Goal: Book appointment/travel/reservation

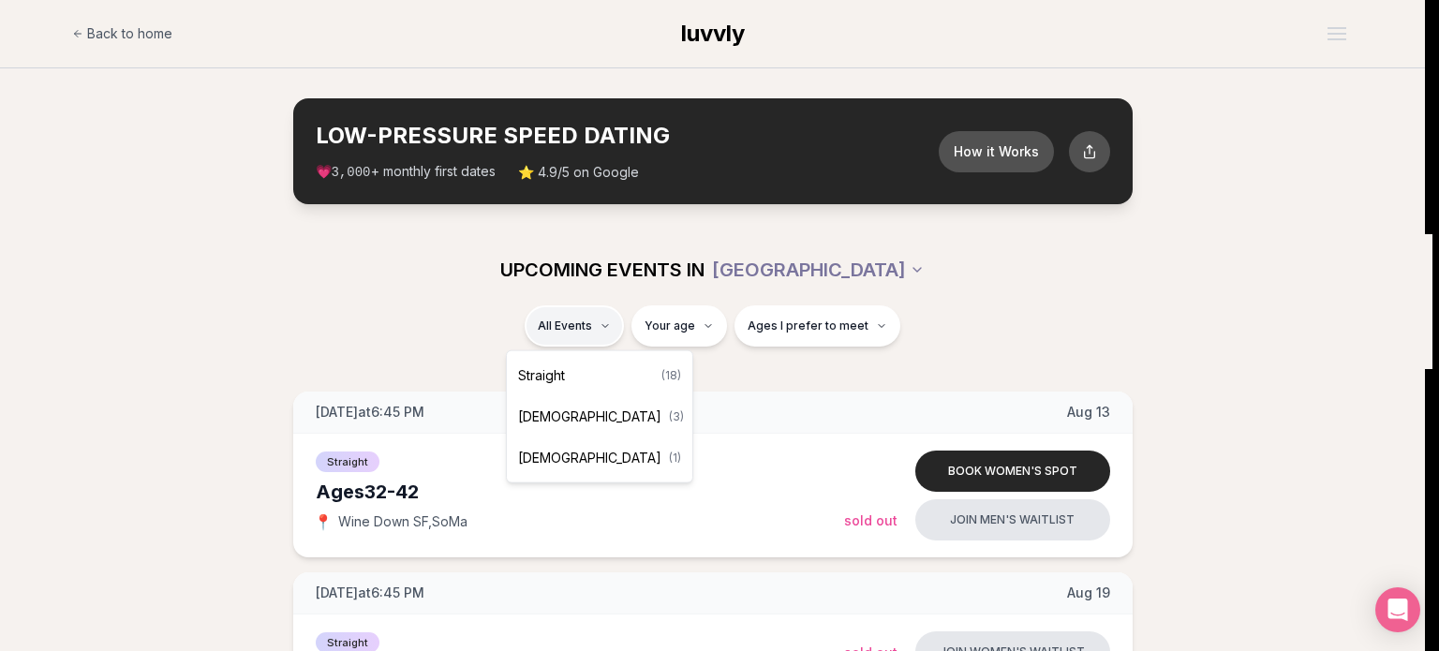
click at [580, 370] on div "Straight ( 18 )" at bounding box center [600, 375] width 178 height 41
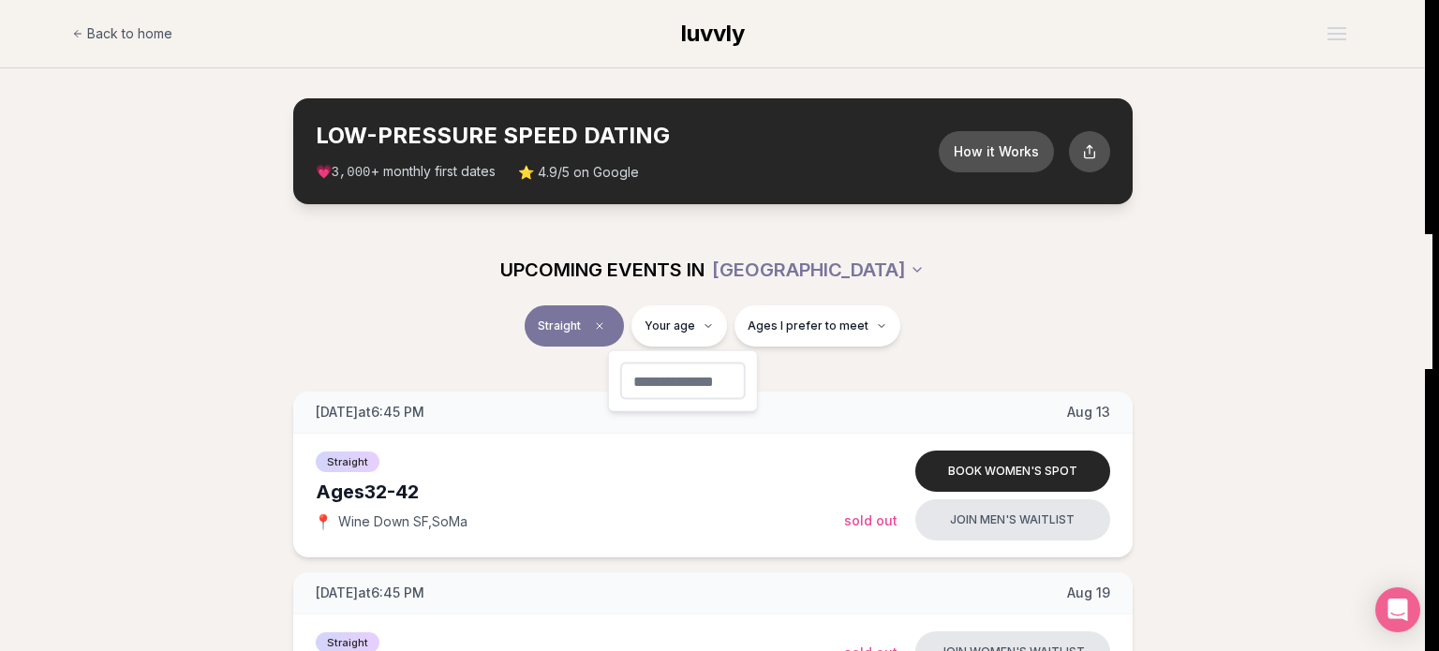
type input "**"
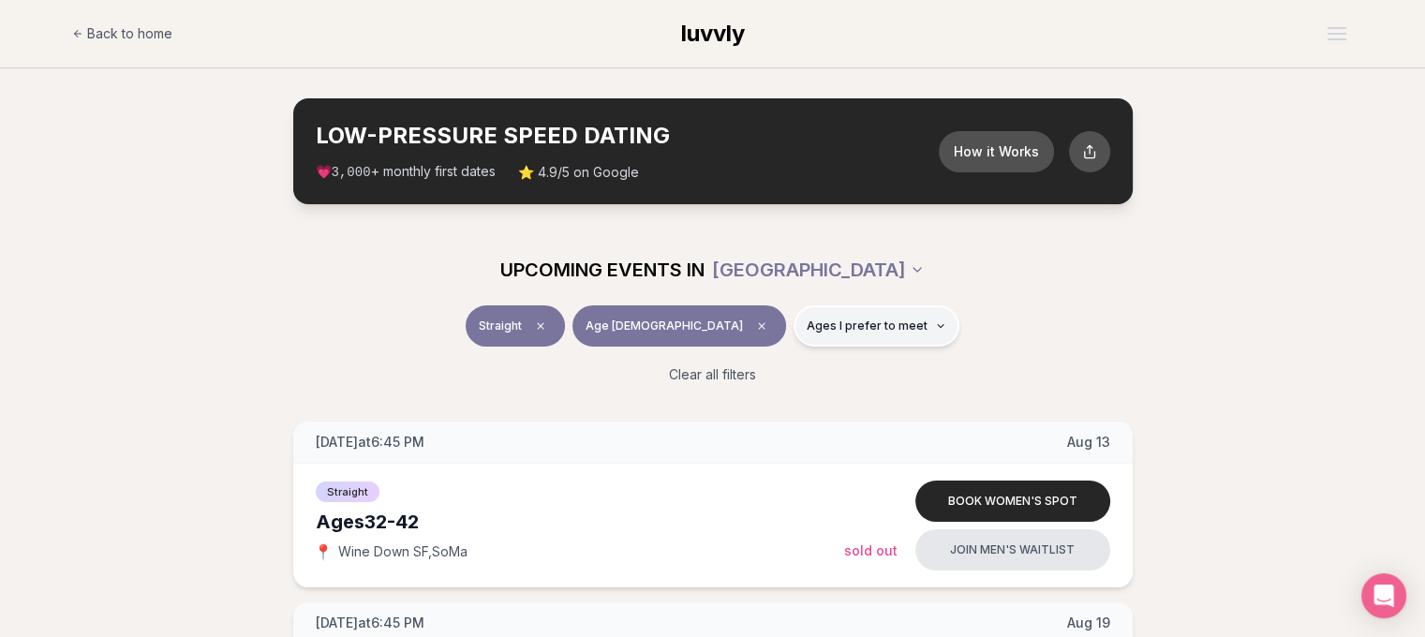
click at [847, 322] on span "Ages I prefer to meet" at bounding box center [867, 326] width 121 height 15
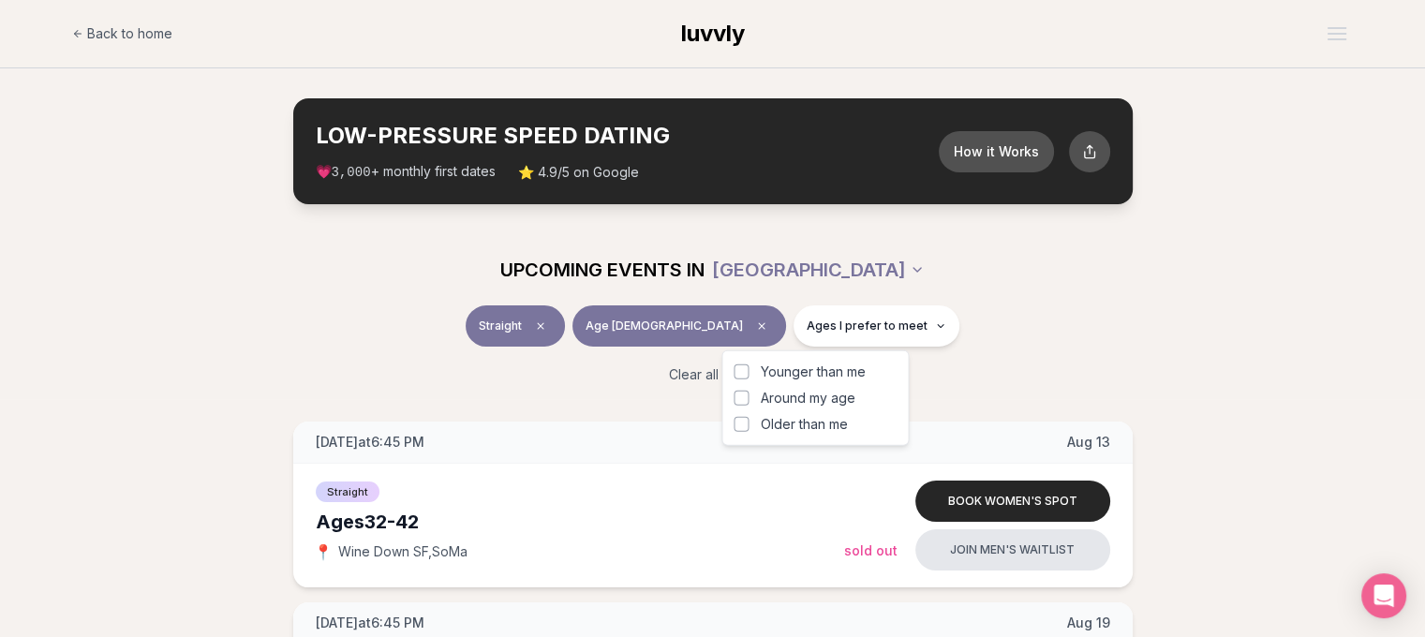
click at [820, 396] on span "Around my age" at bounding box center [807, 398] width 95 height 19
click at [749, 396] on button "Around my age" at bounding box center [741, 398] width 15 height 15
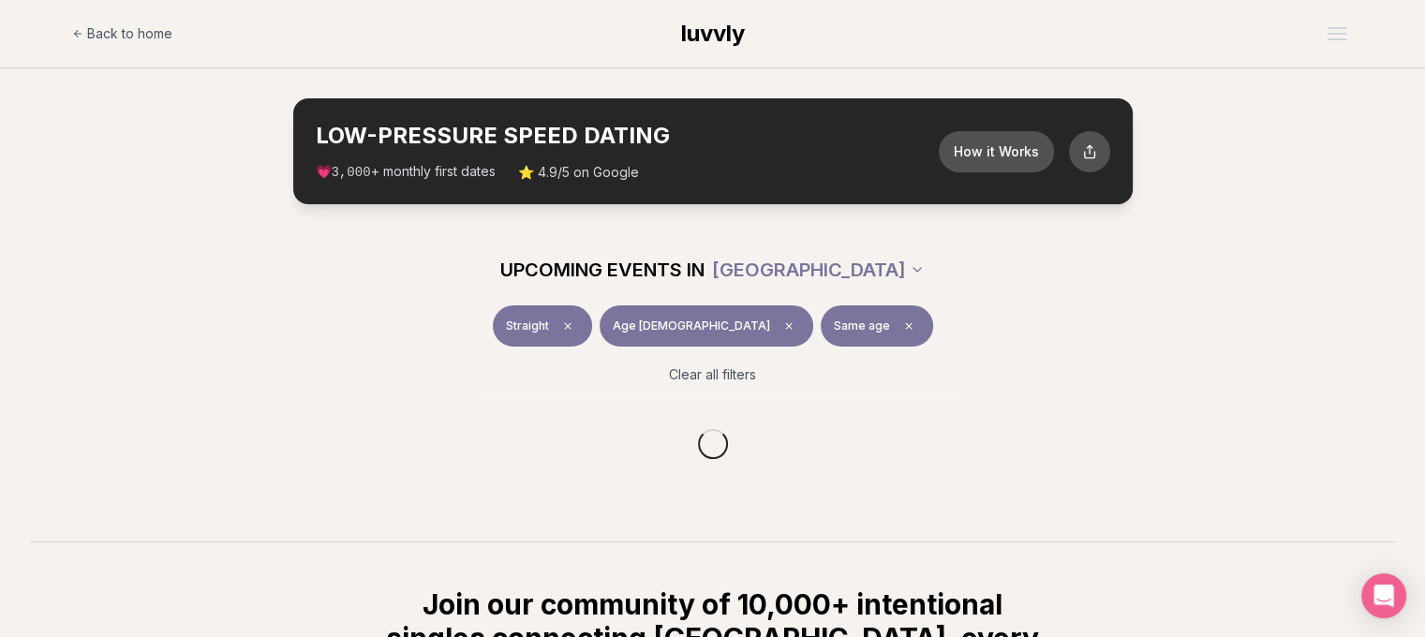
click at [943, 327] on div "Straight Age 30 Same age" at bounding box center [712, 329] width 1049 height 49
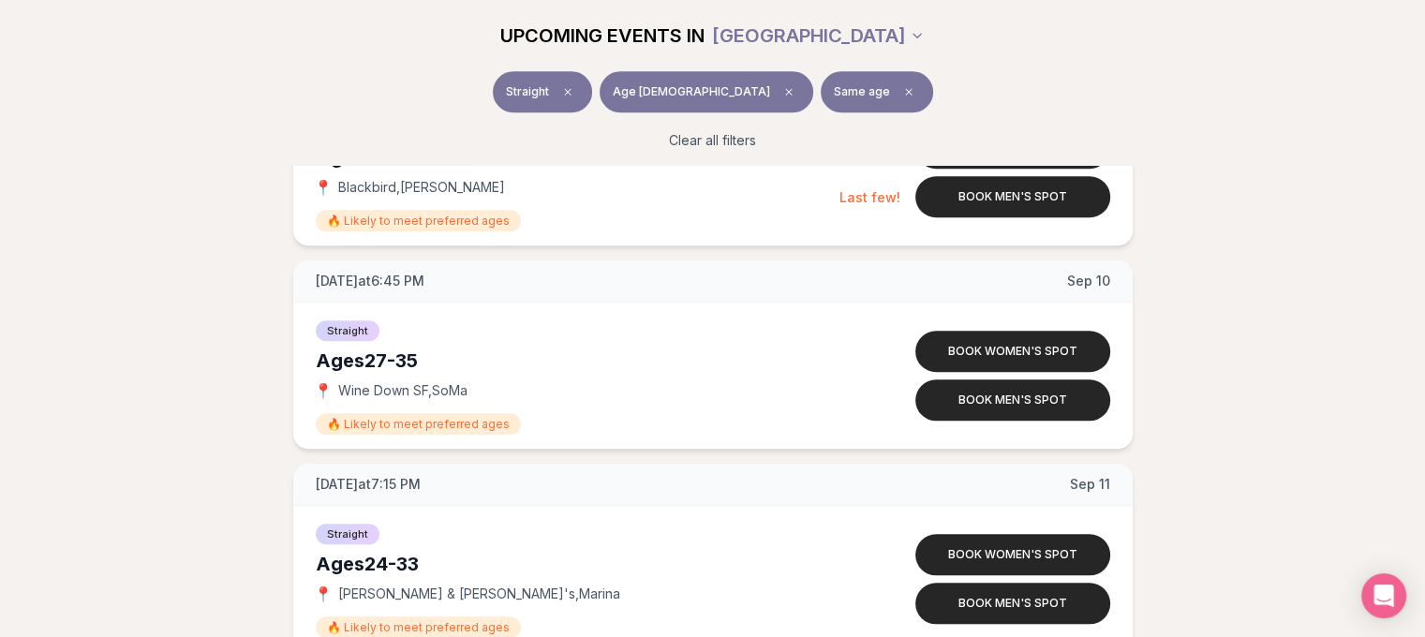
scroll to position [1728, 0]
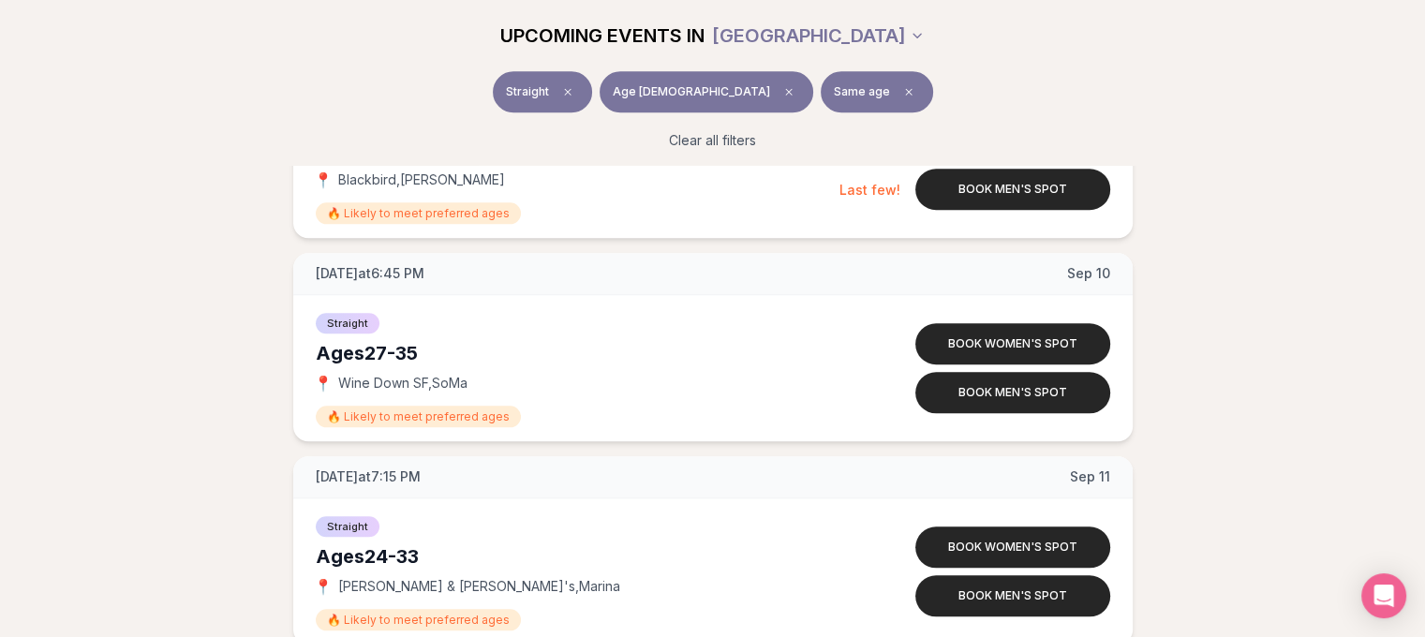
click at [234, 415] on div "Wednesday at 6:45 PM Aug 13 Ages 32-42 Straight 📍 Wine Down SF , SoMa Book wome…" at bounding box center [712, 166] width 1365 height 2945
click at [1273, 209] on div "Wednesday at 6:45 PM Aug 13 Ages 32-42 Straight 📍 Wine Down SF , SoMa Book wome…" at bounding box center [712, 166] width 1365 height 2945
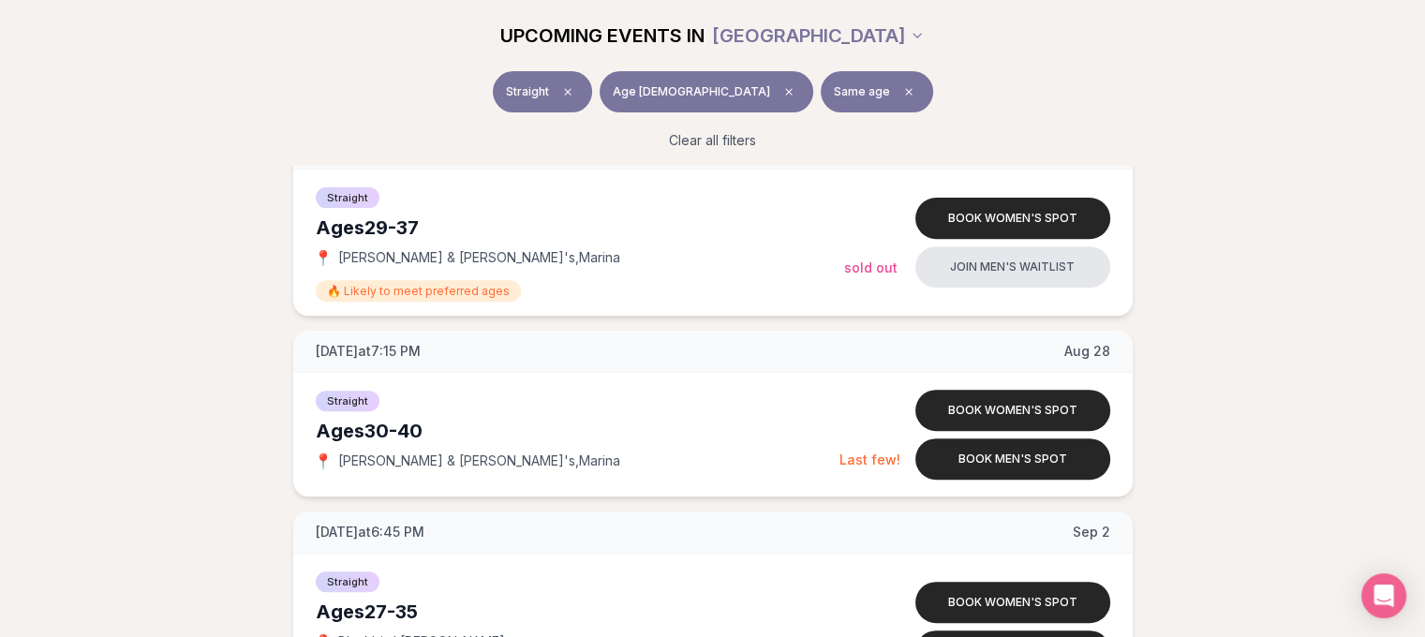
scroll to position [0, 0]
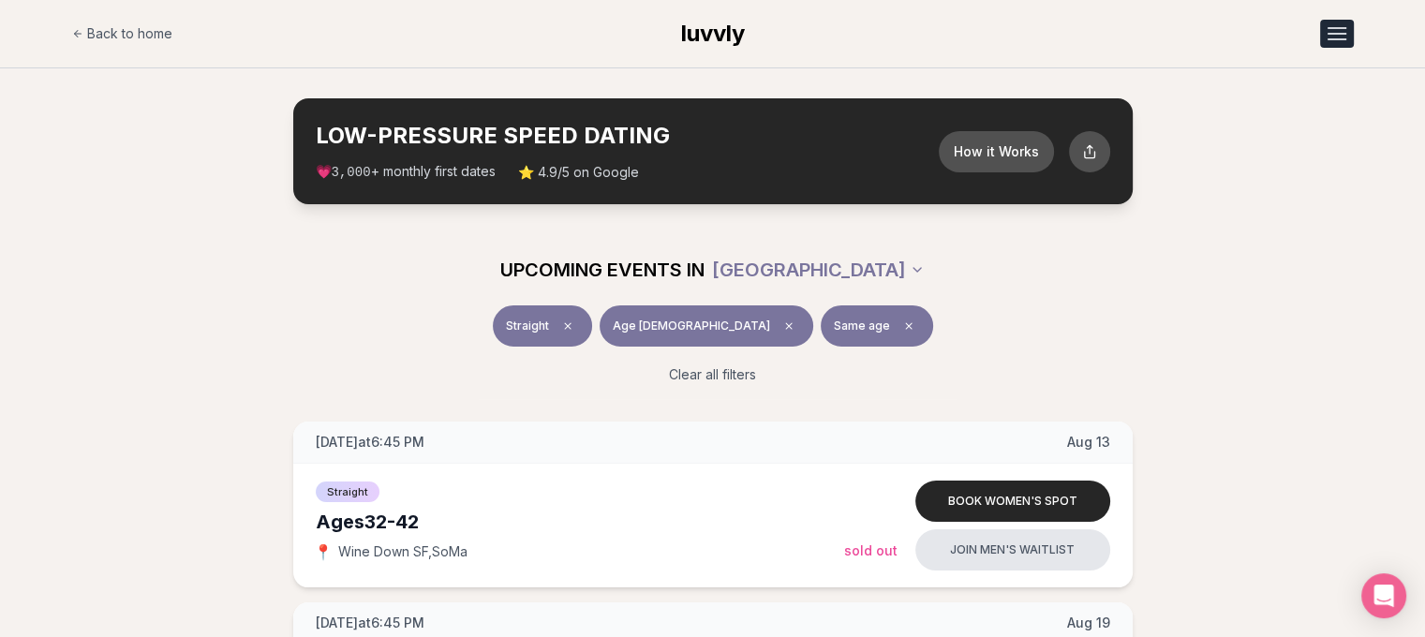
click at [1329, 38] on div "Open menu" at bounding box center [1337, 39] width 19 height 2
click at [1253, 109] on link "Member Login" at bounding box center [1288, 114] width 129 height 34
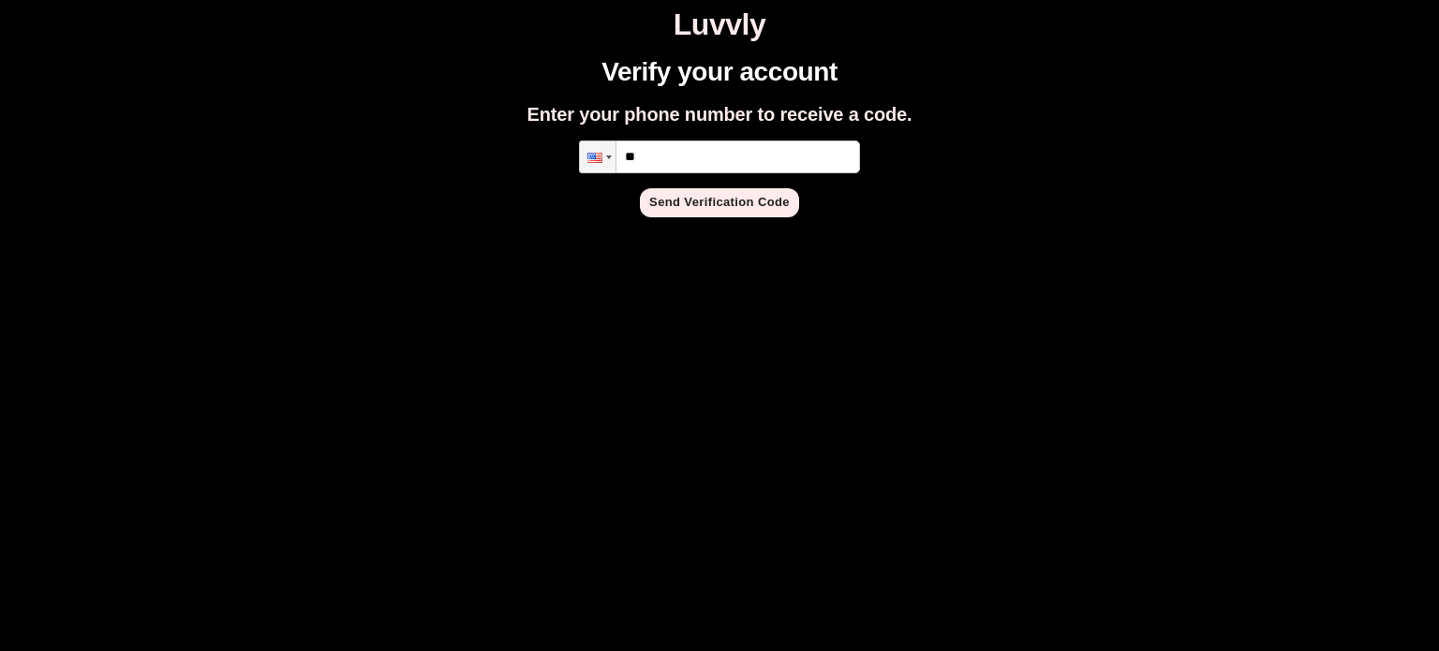
click at [752, 167] on input "**" at bounding box center [719, 157] width 281 height 33
type input "**********"
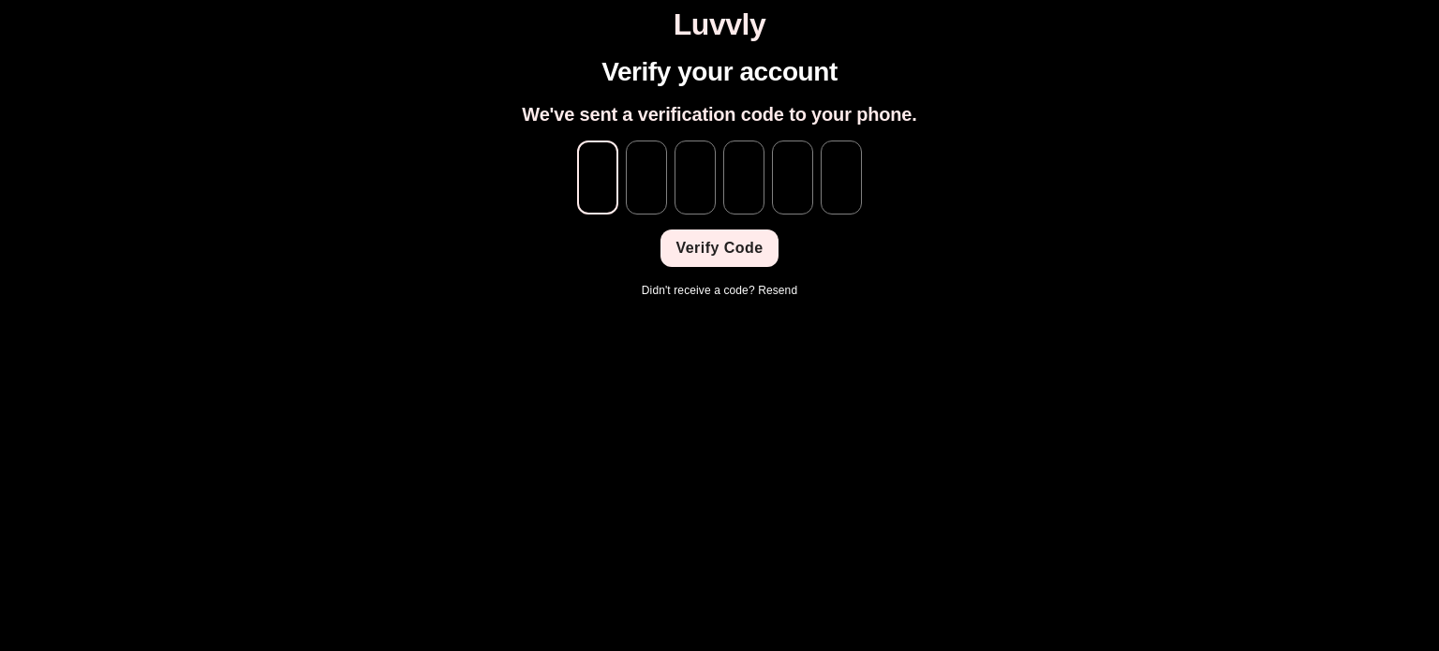
type input "*"
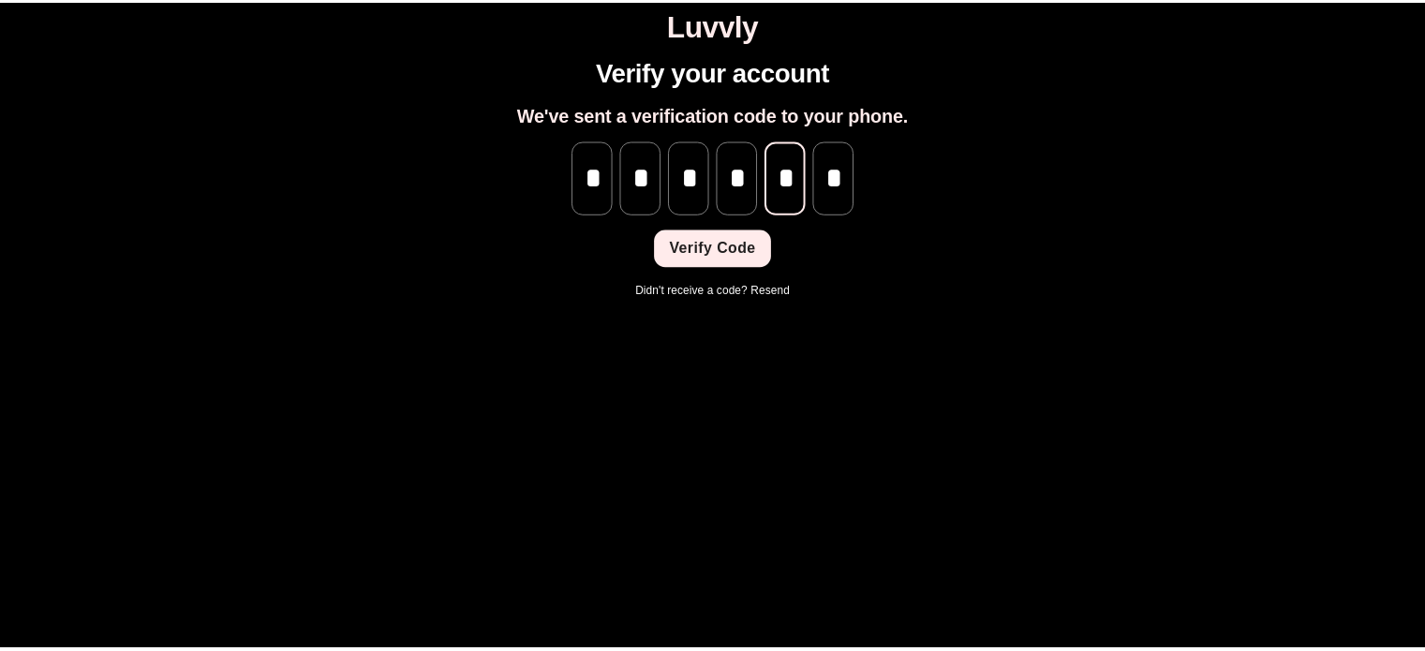
scroll to position [0, 1]
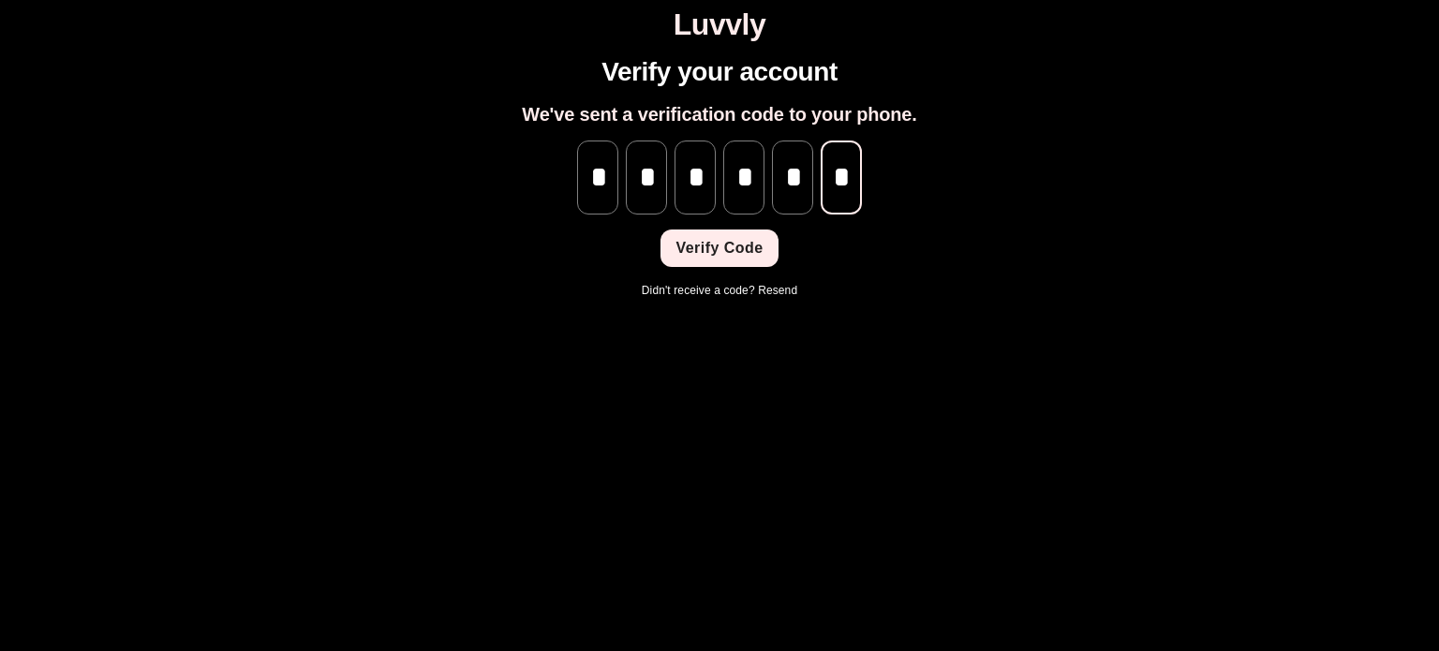
type input "*"
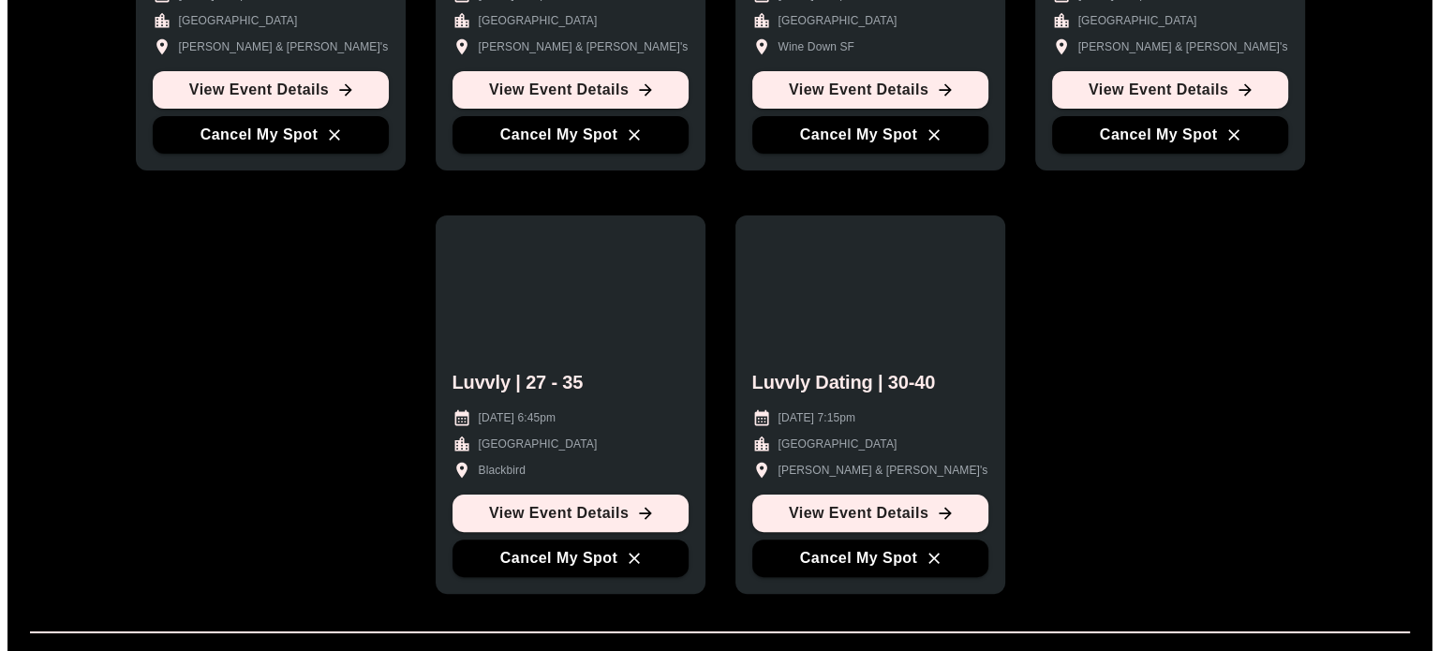
scroll to position [397, 0]
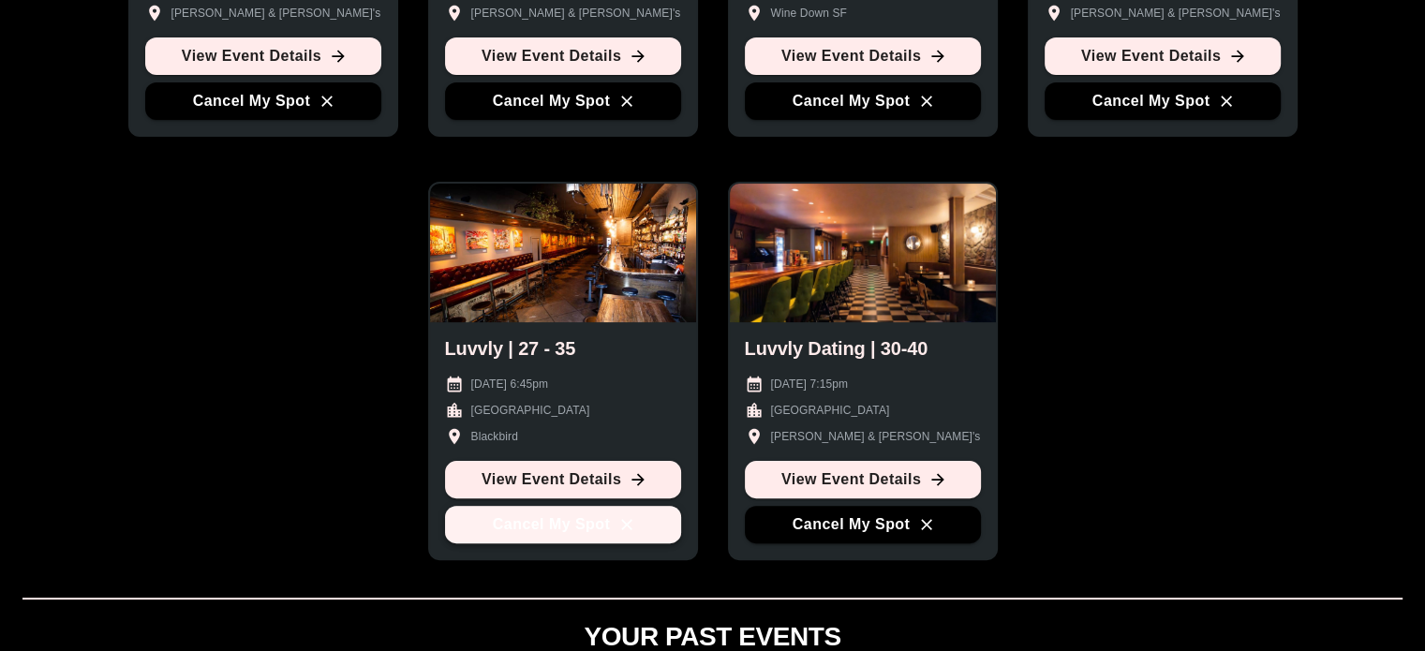
click at [604, 535] on button "Cancel My Spot" at bounding box center [563, 524] width 236 height 37
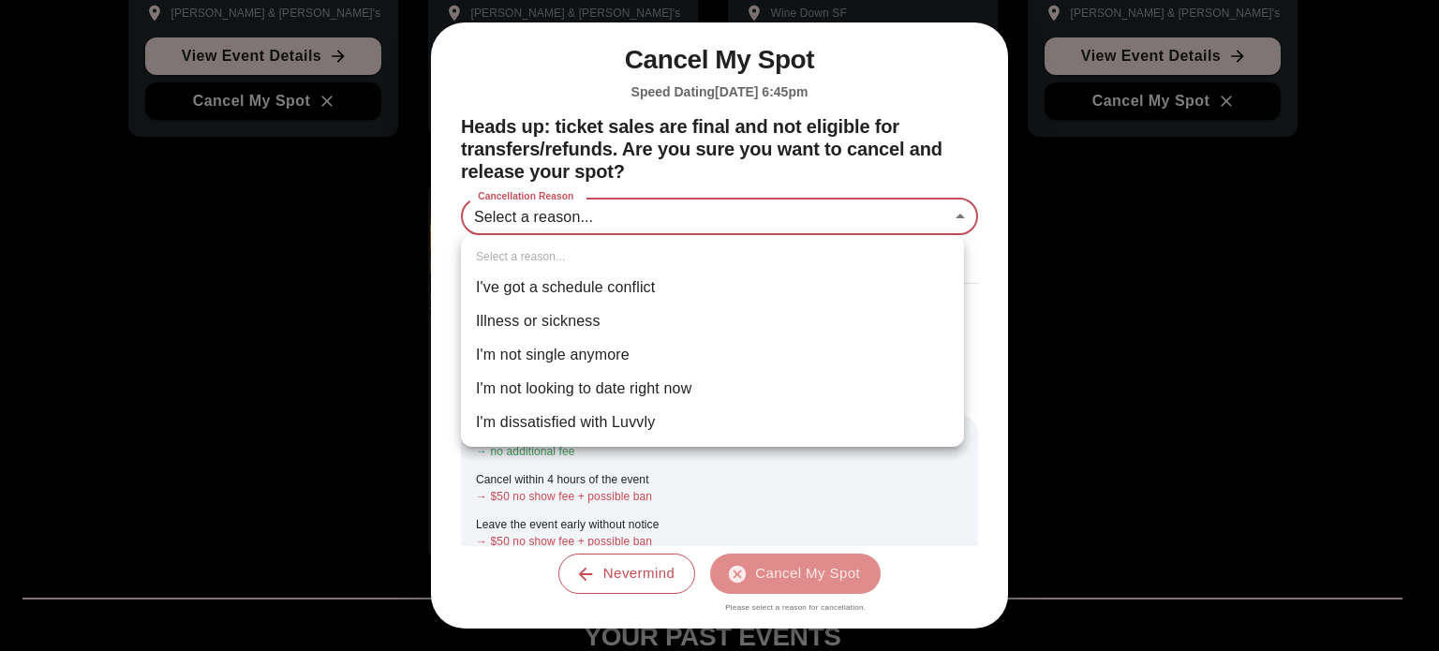
click at [910, 226] on body "Luvvly YOUR UPCOMING EVENTS Manage your attendance and see event details. Luvvl…" at bounding box center [719, 438] width 1424 height 1656
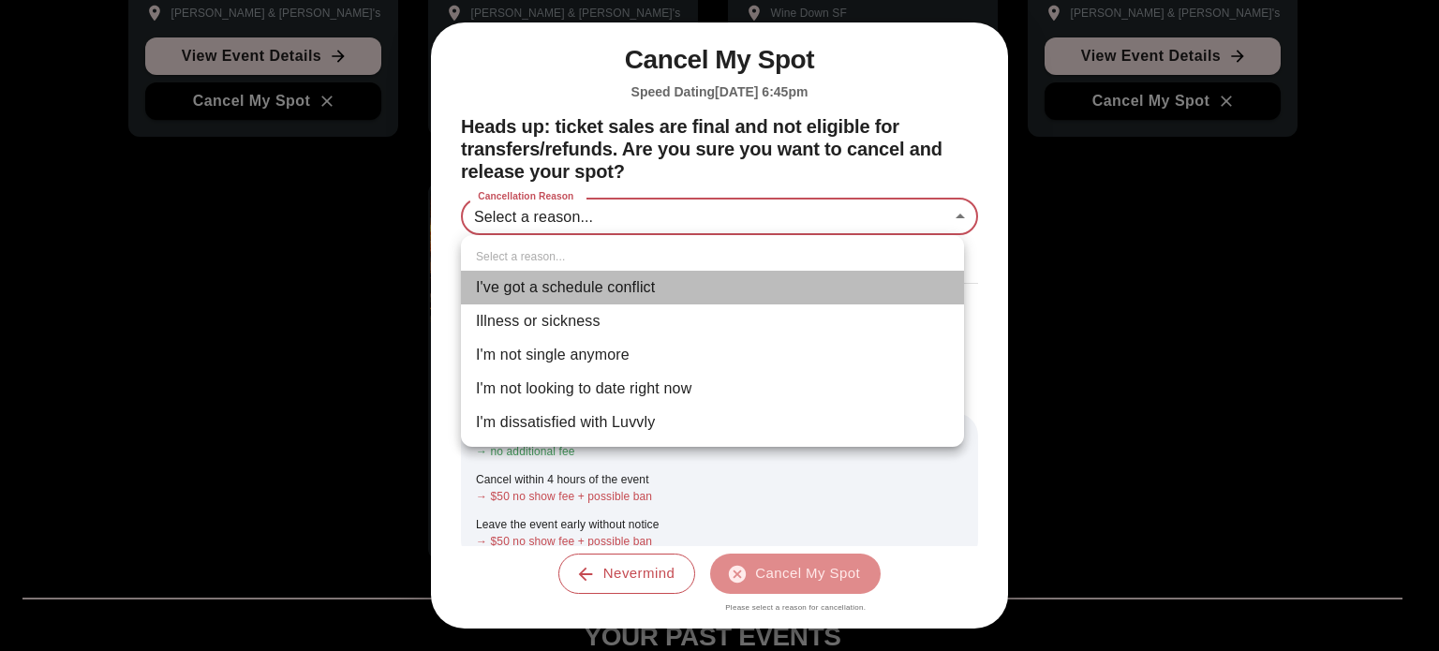
click at [751, 295] on li "I've got a schedule conflict" at bounding box center [712, 288] width 503 height 34
type input "**********"
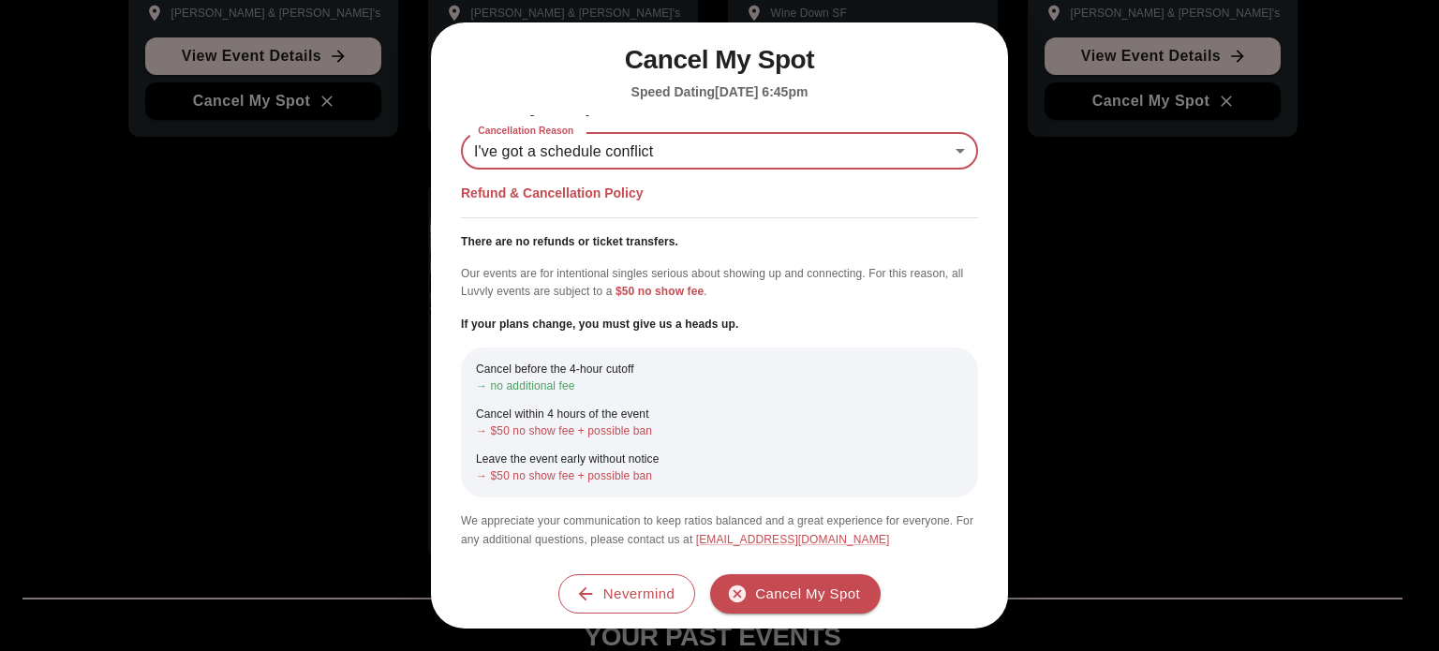
scroll to position [0, 0]
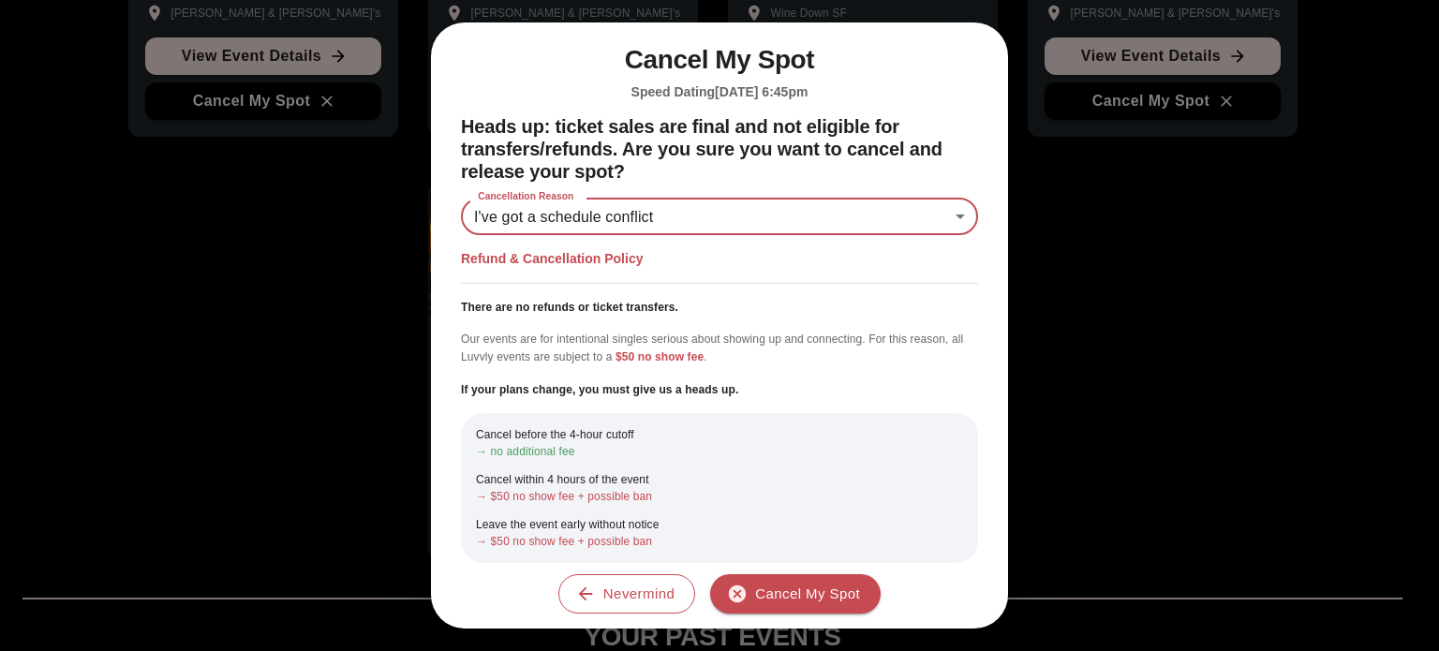
click at [860, 406] on div "Refund & Cancellation Policy There are no refunds or ticket transfers. Our even…" at bounding box center [719, 432] width 517 height 364
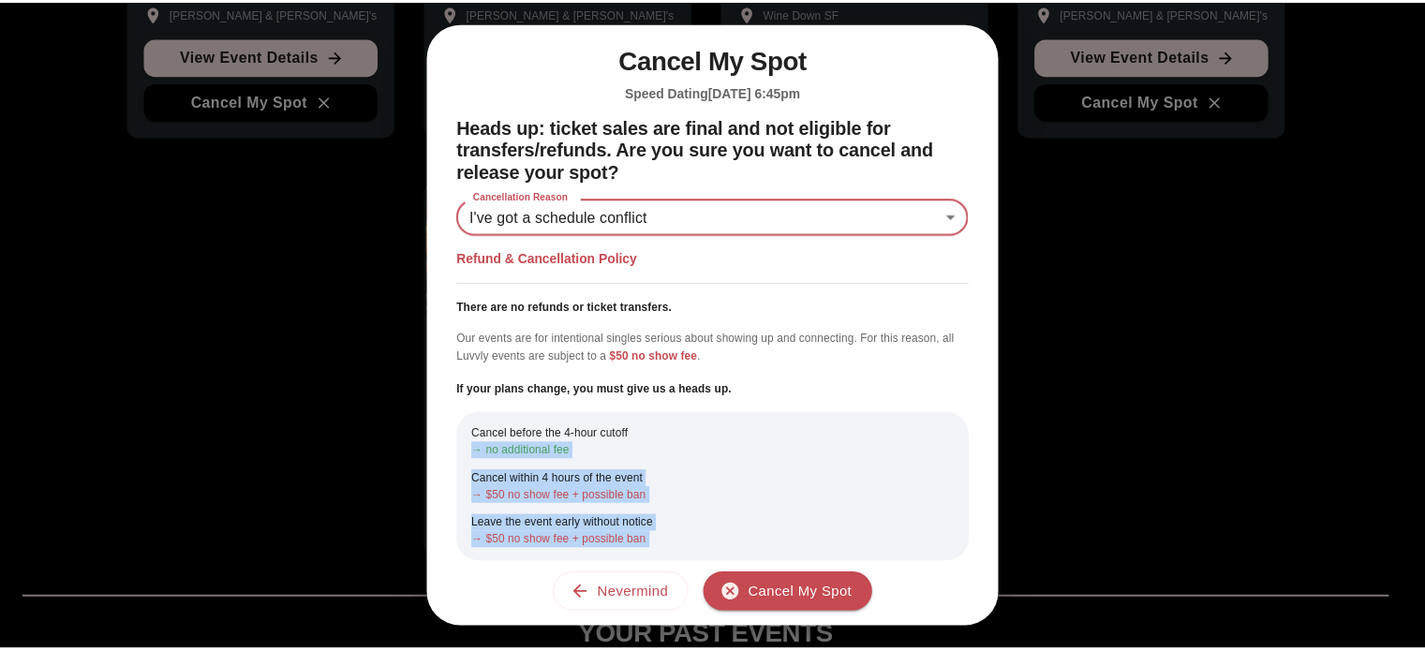
scroll to position [66, 0]
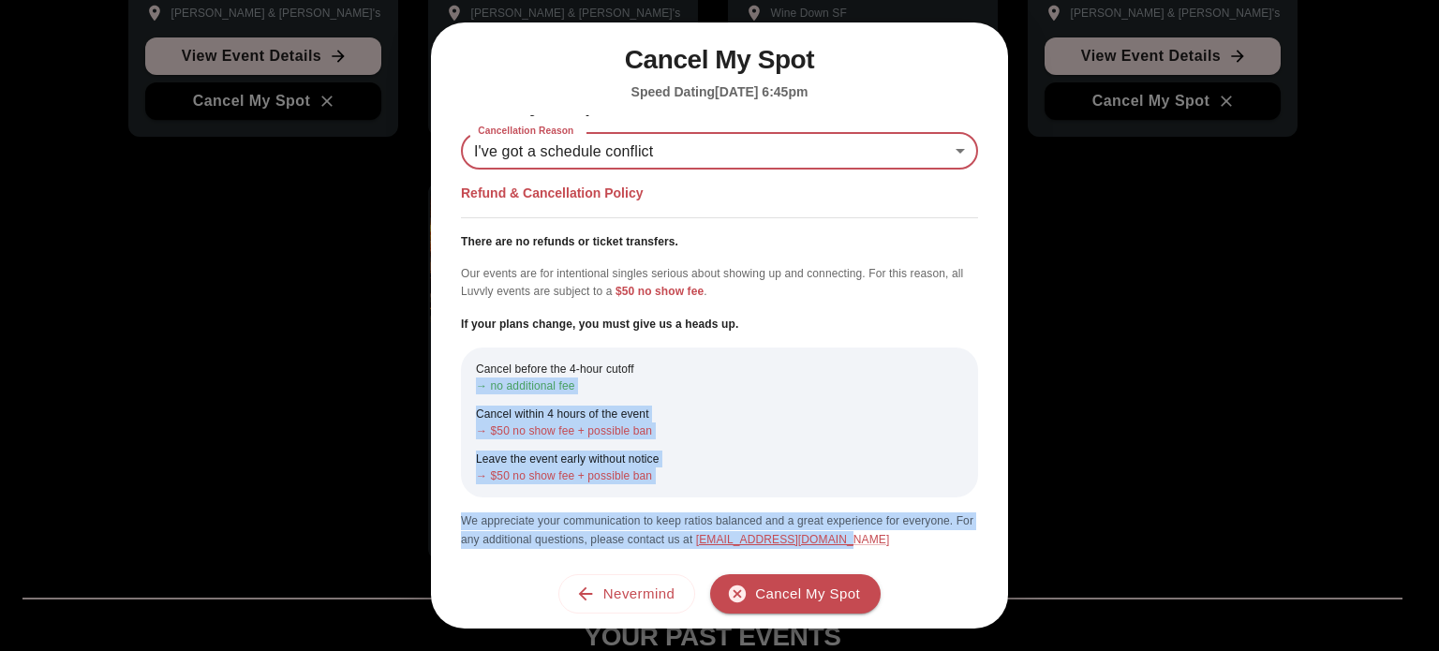
drag, startPoint x: 860, startPoint y: 406, endPoint x: 653, endPoint y: 602, distance: 285.6
click at [653, 602] on div "**********" at bounding box center [719, 325] width 577 height 606
click at [653, 602] on button "Nevermind" at bounding box center [626, 593] width 137 height 39
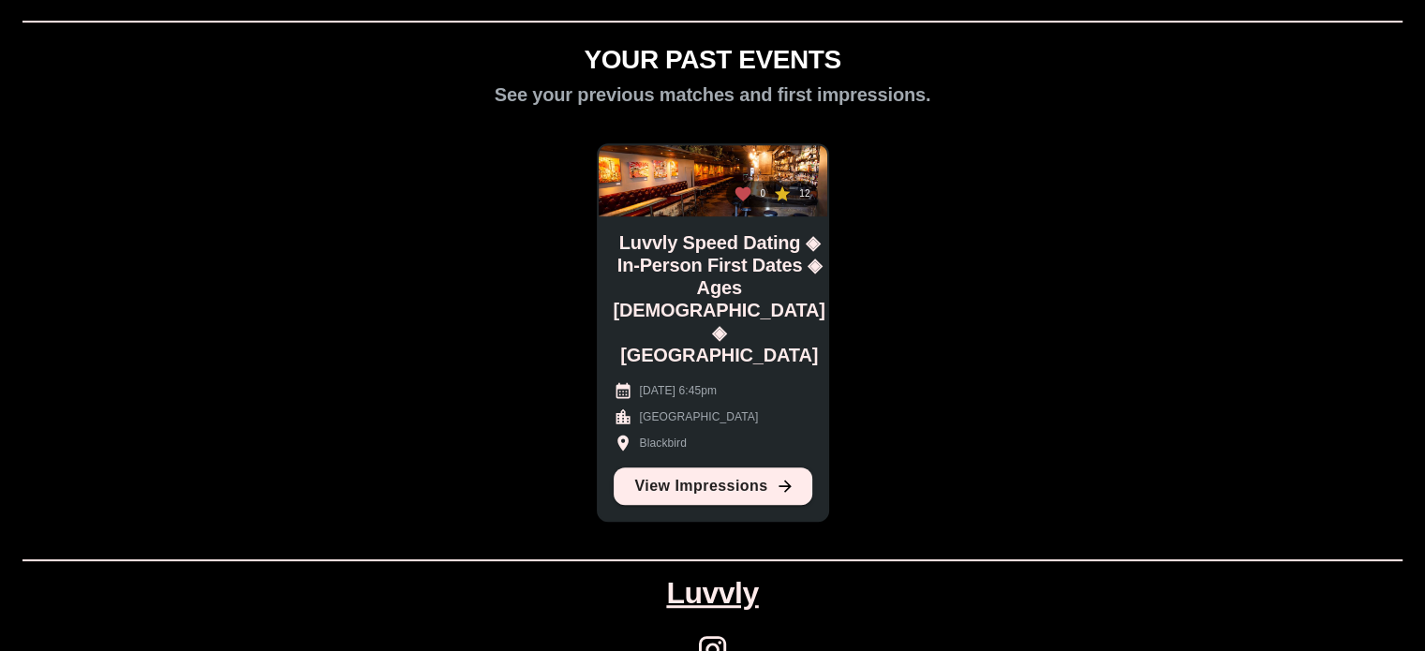
scroll to position [1016, 0]
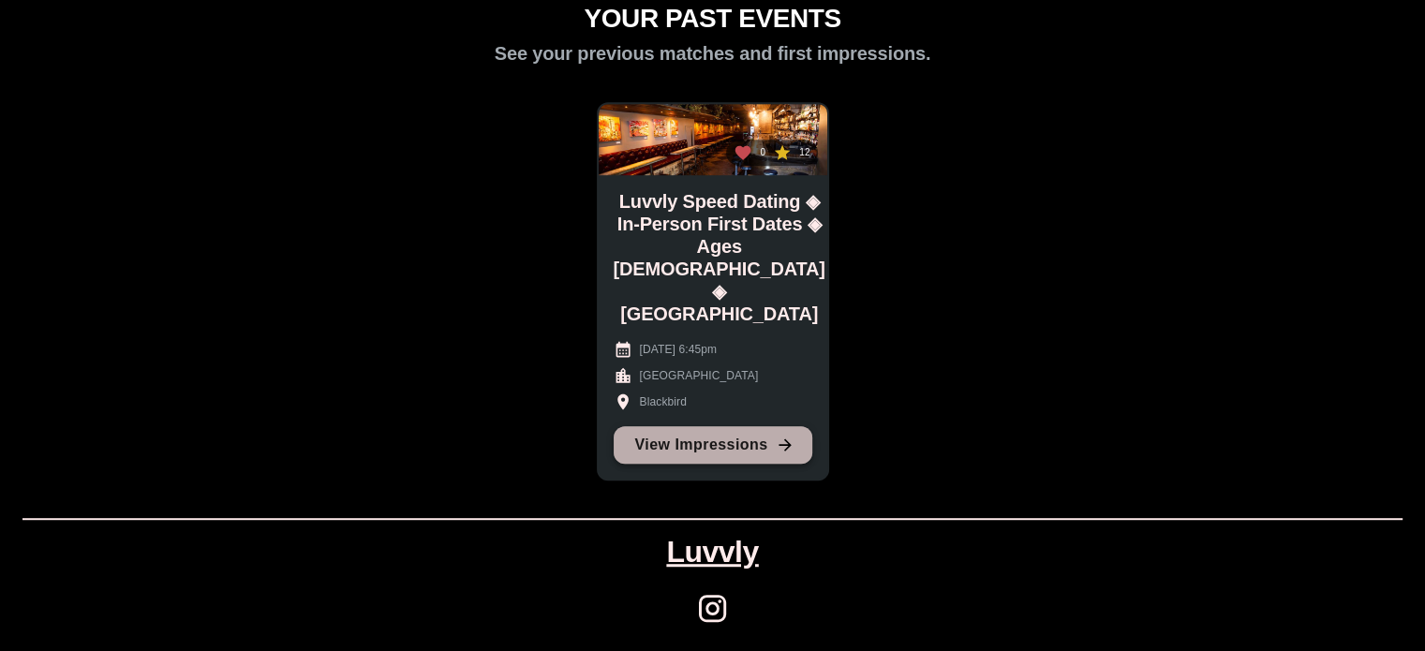
click at [721, 441] on link "View Impressions" at bounding box center [713, 444] width 199 height 37
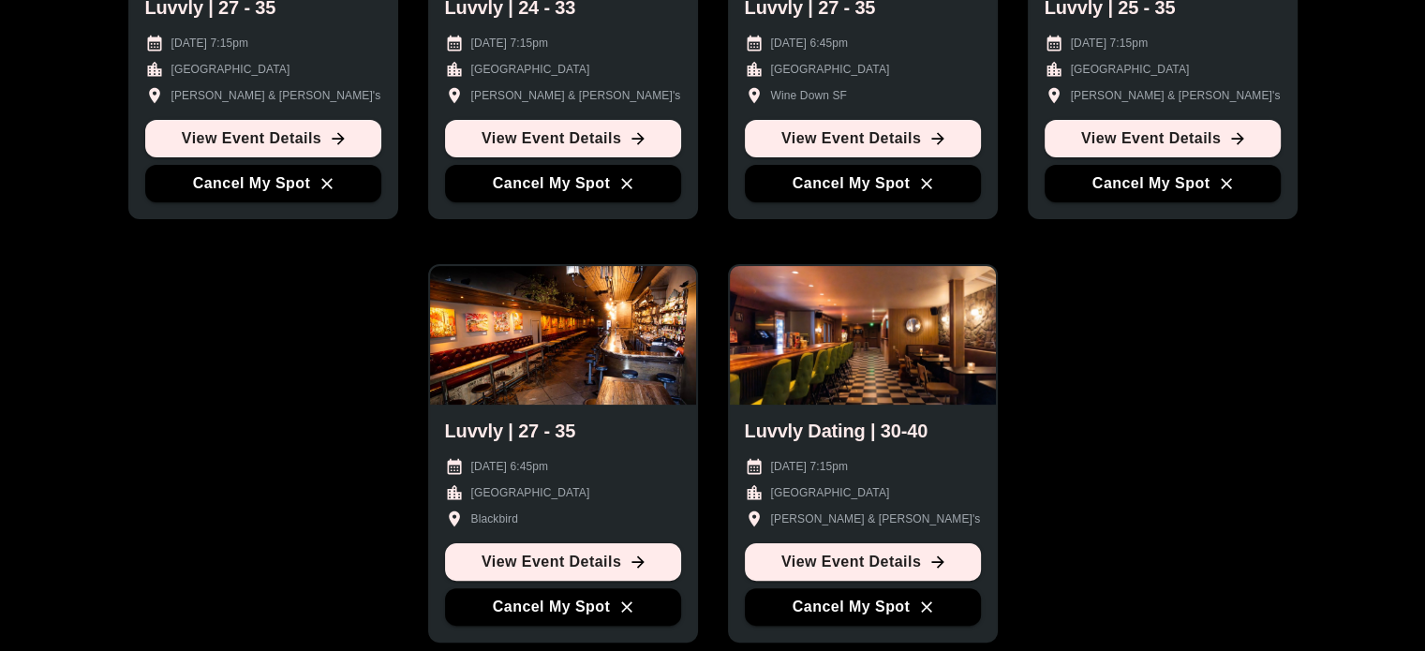
scroll to position [0, 0]
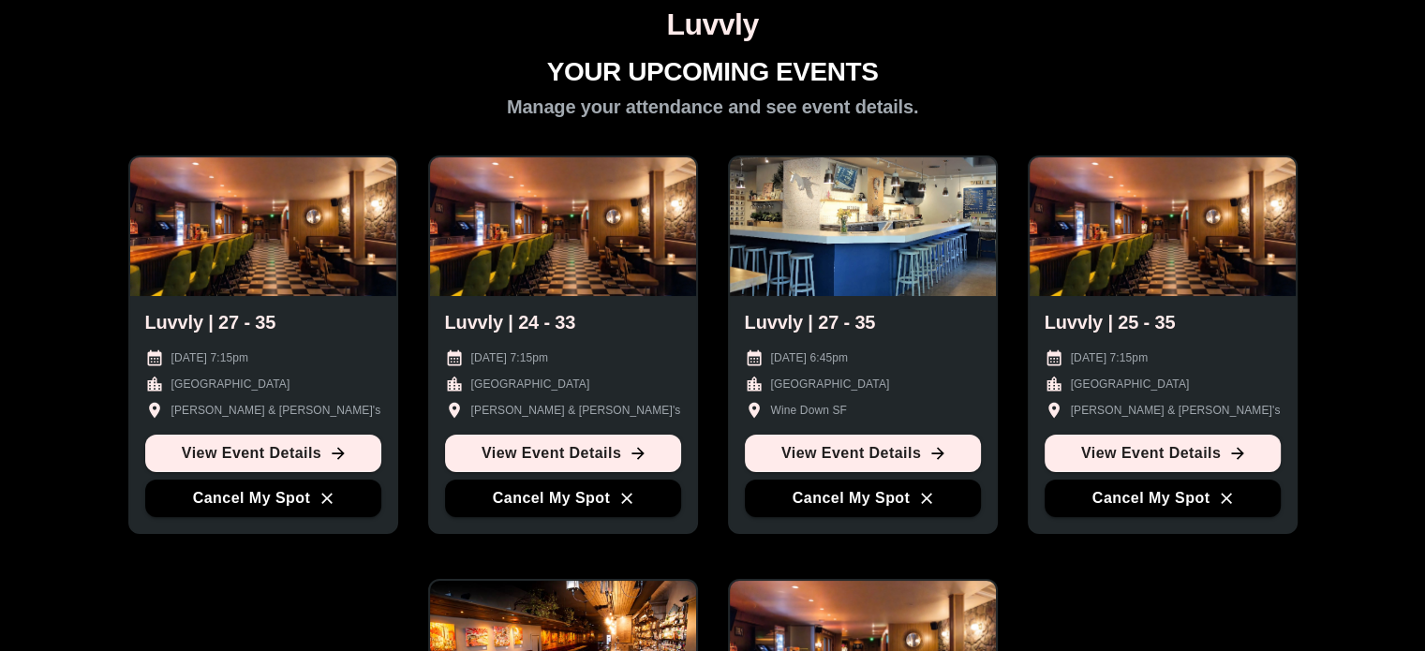
click at [721, 33] on h1 "Luvvly" at bounding box center [712, 24] width 1410 height 35
click at [705, 62] on h1 "YOUR UPCOMING EVENTS" at bounding box center [713, 72] width 332 height 31
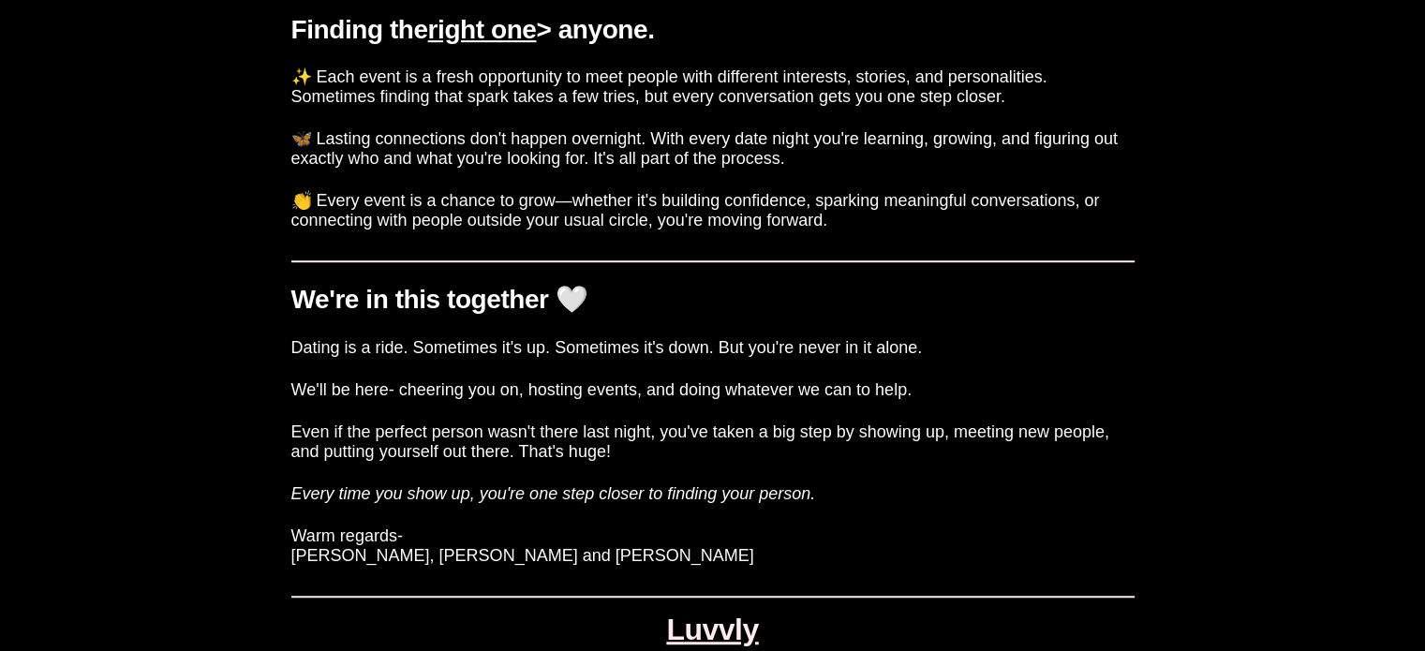
scroll to position [1101, 0]
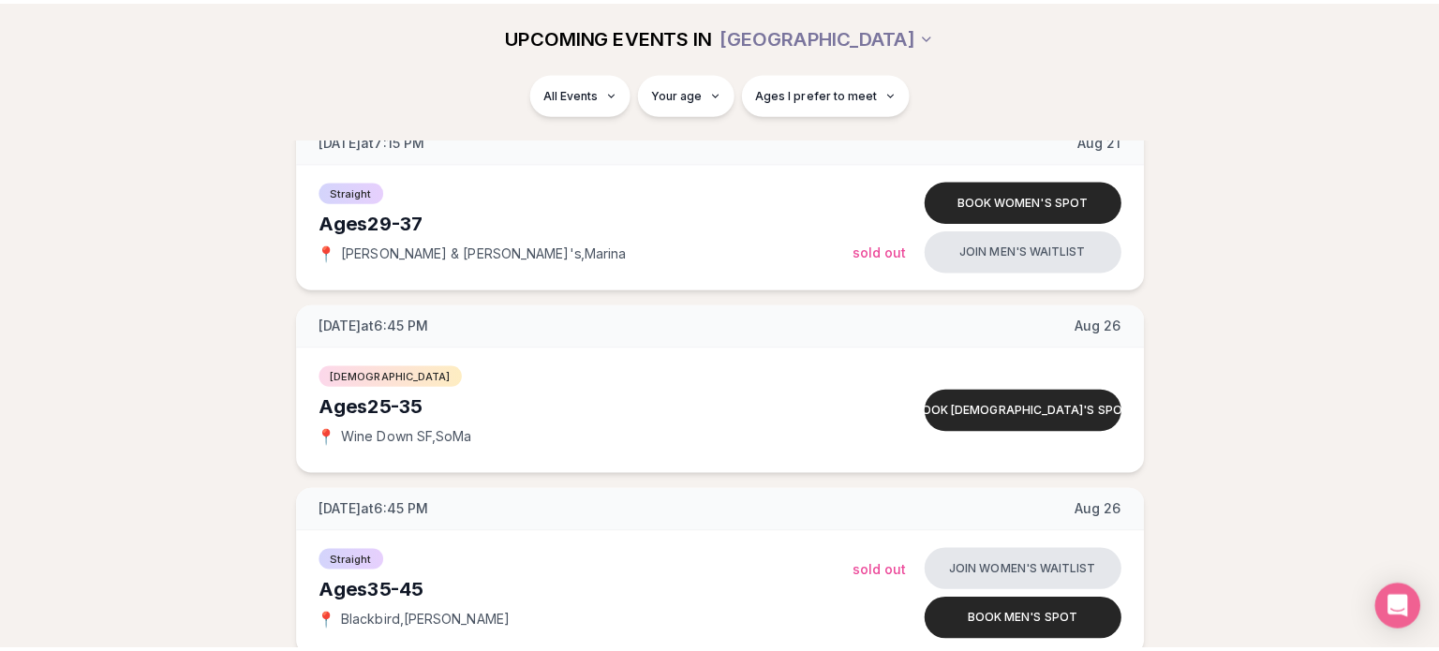
scroll to position [1045, 0]
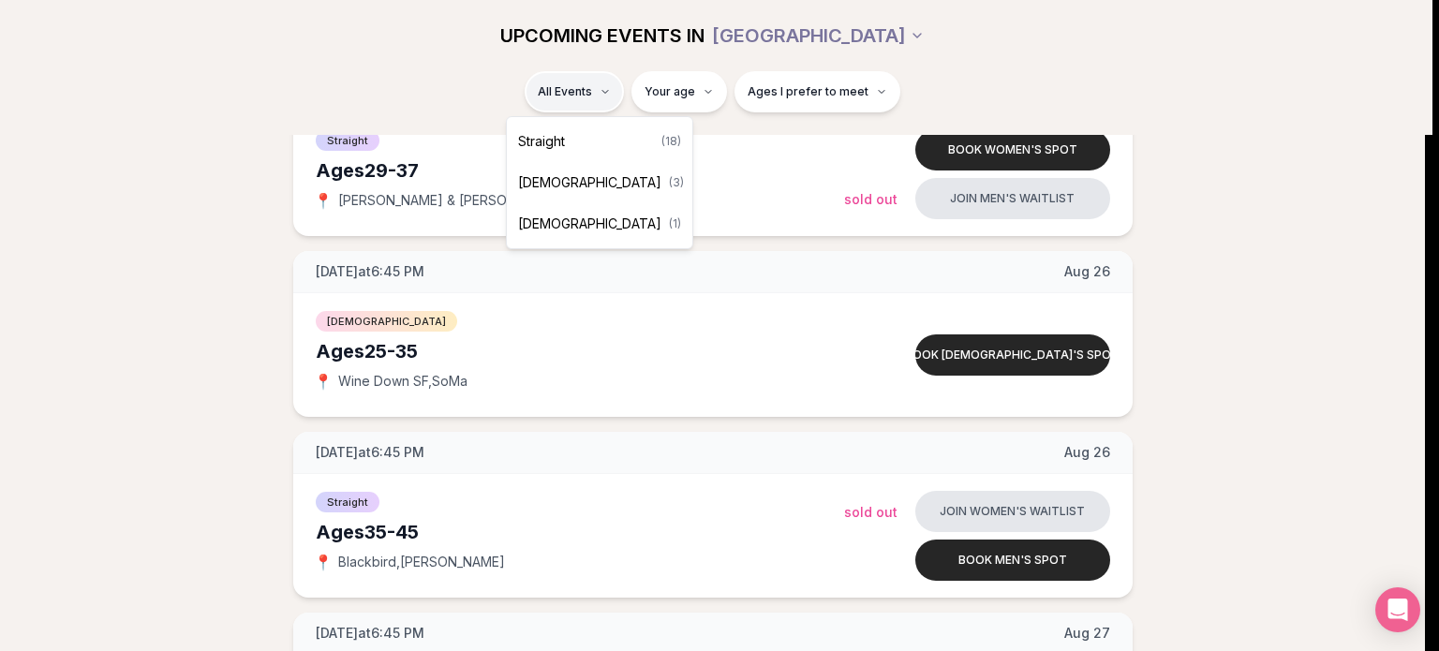
click at [589, 149] on div "Straight ( 18 )" at bounding box center [600, 141] width 178 height 41
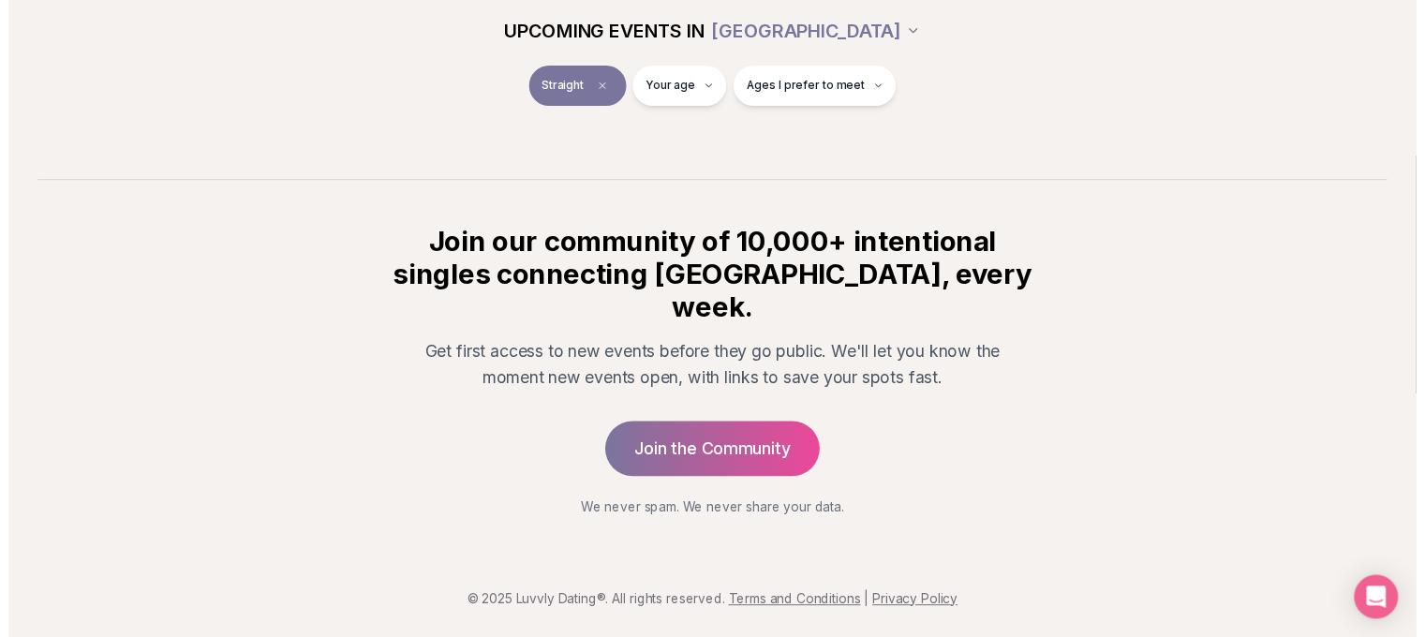
scroll to position [293, 0]
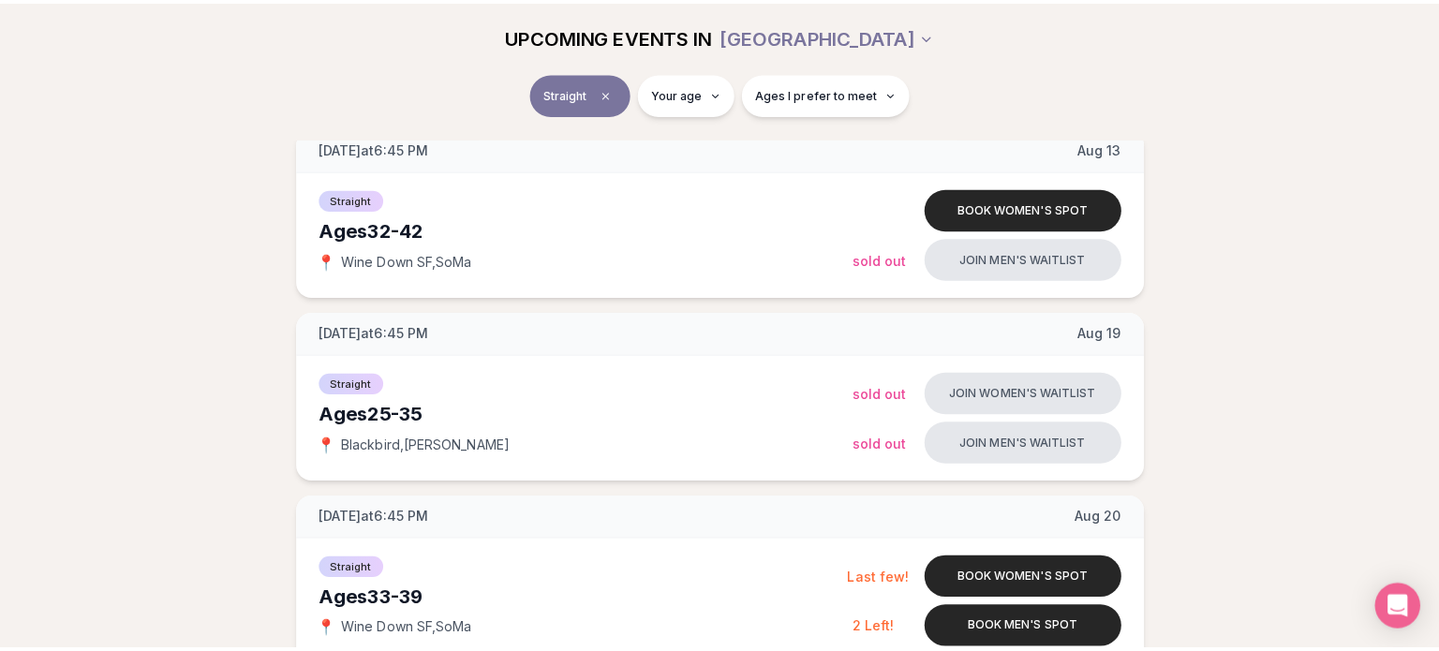
scroll to position [438, 0]
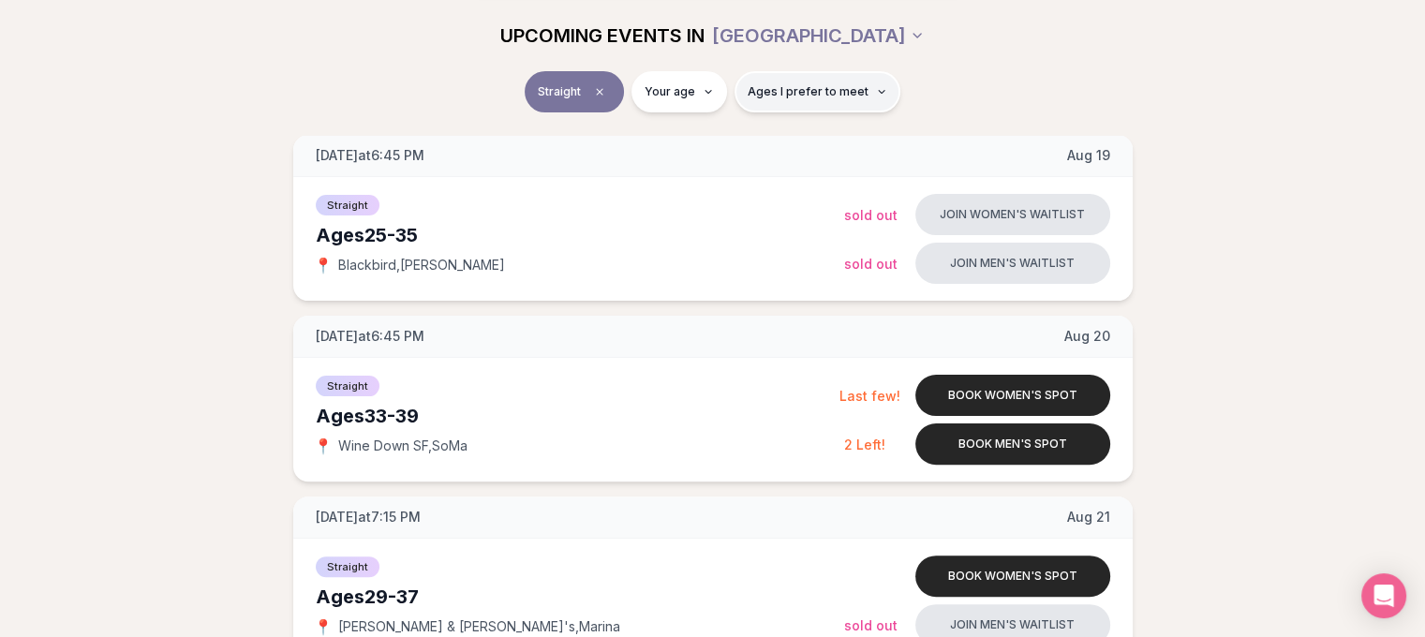
click at [842, 101] on button "Ages I prefer to meet" at bounding box center [818, 91] width 166 height 41
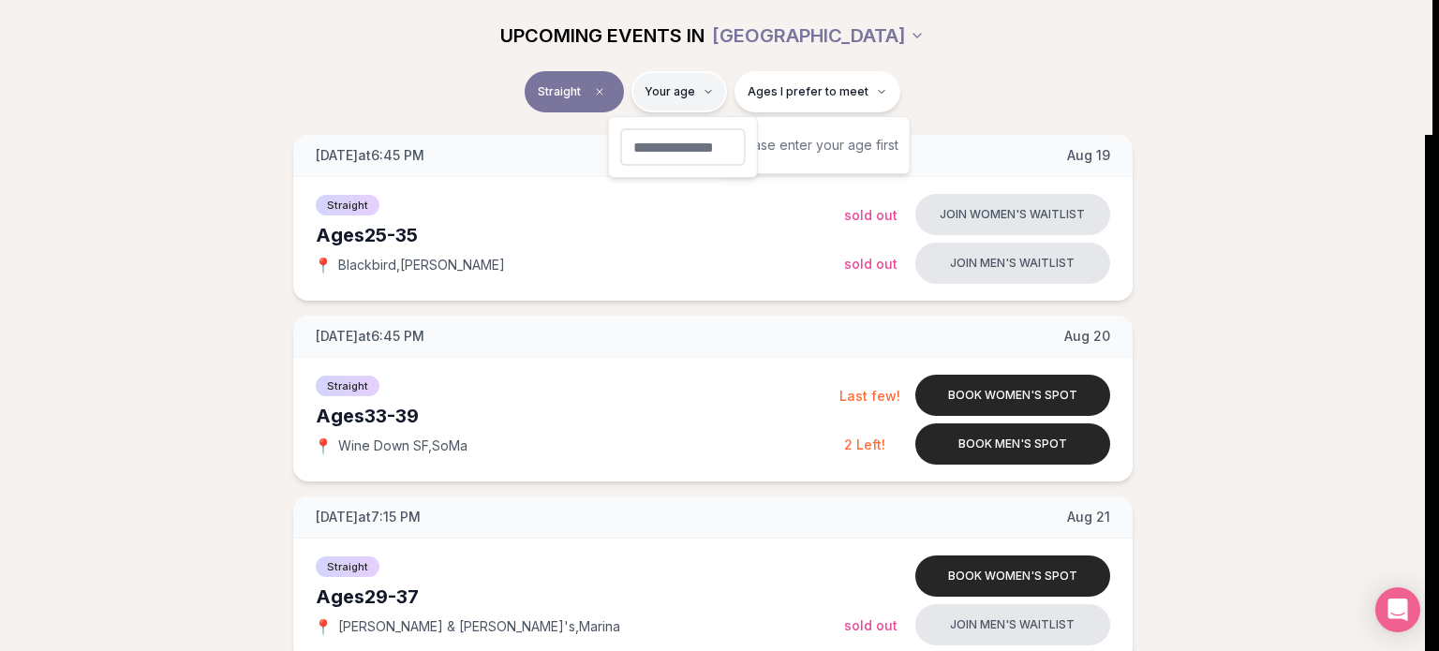
type input "**"
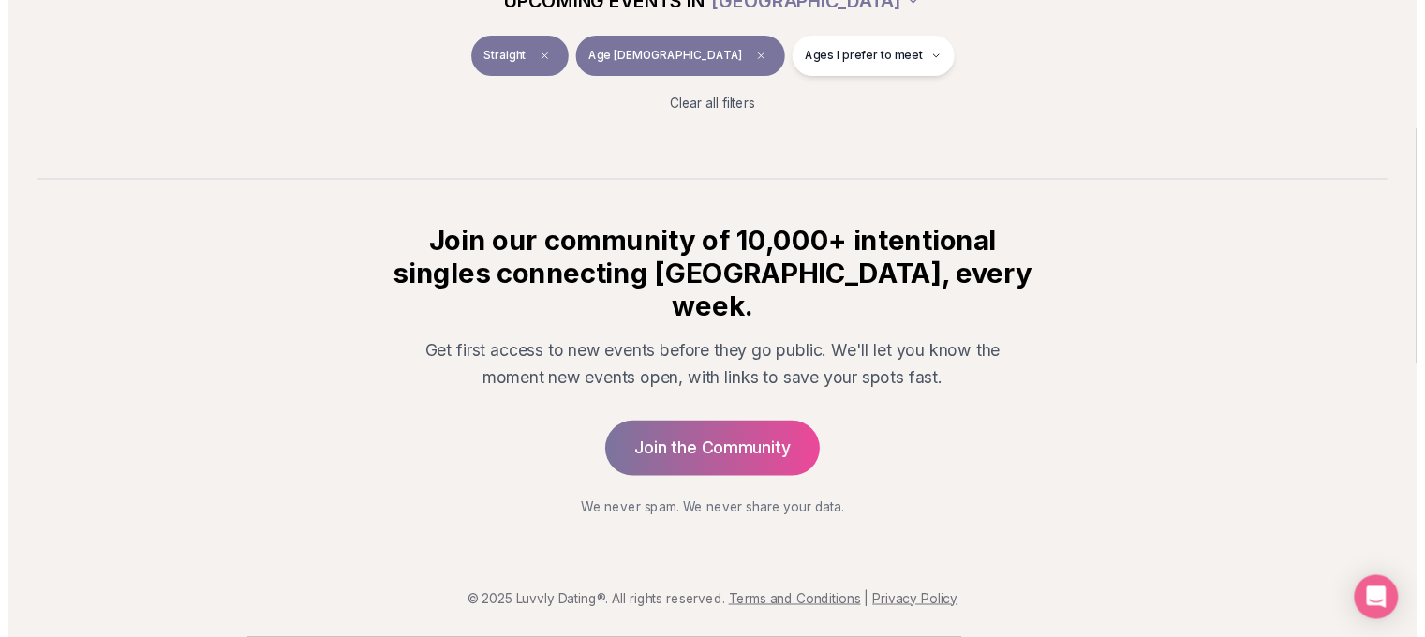
scroll to position [323, 0]
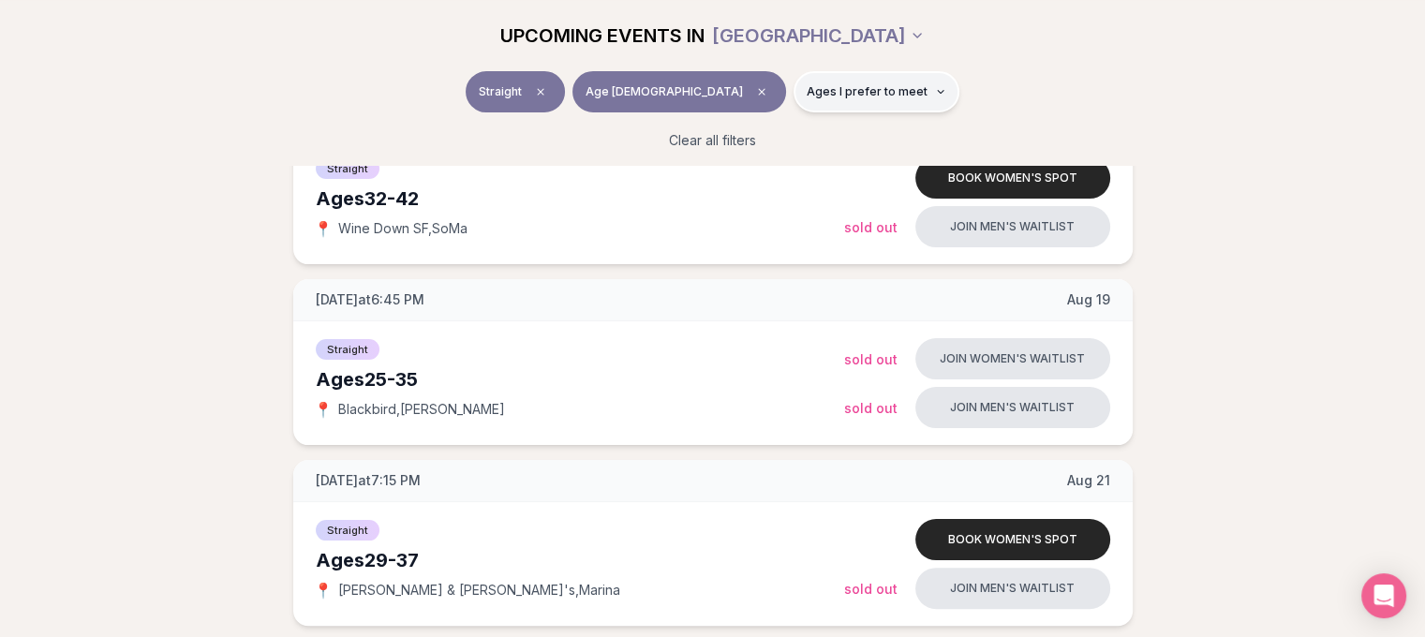
click at [842, 77] on button "Ages I prefer to meet" at bounding box center [877, 91] width 166 height 41
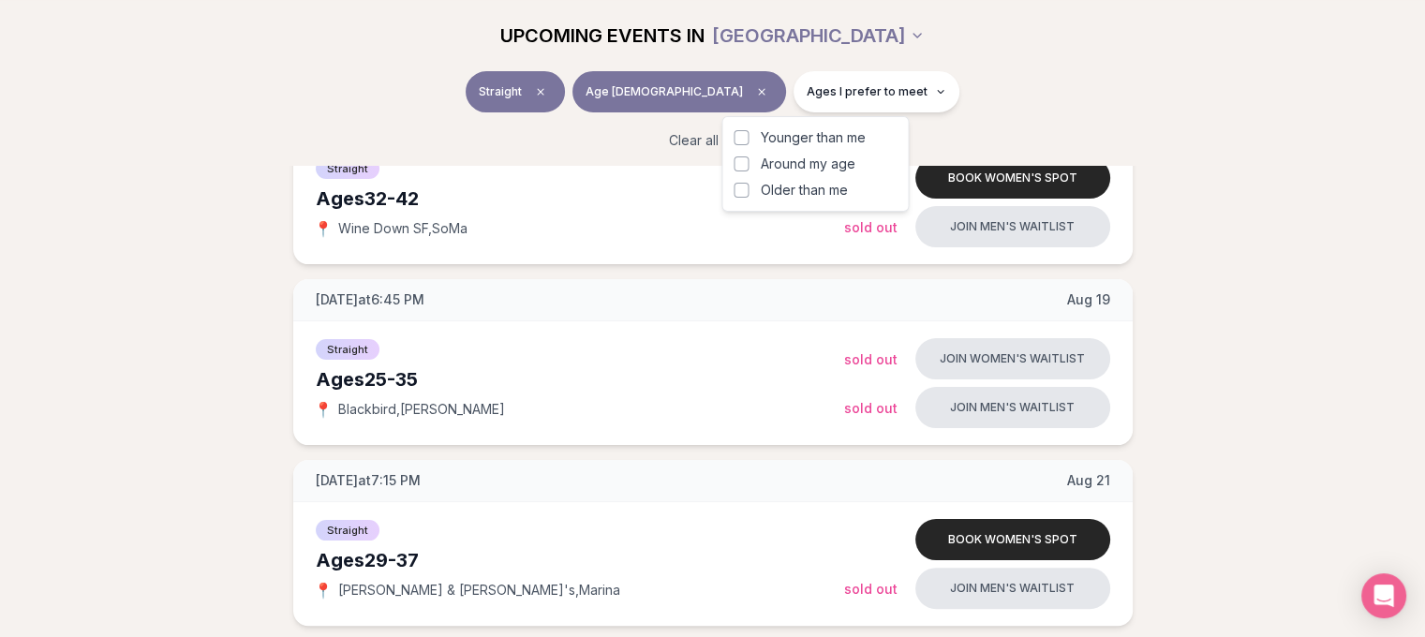
click at [742, 138] on button "Younger than me" at bounding box center [741, 137] width 15 height 15
click at [741, 163] on button "Around my age" at bounding box center [741, 163] width 15 height 15
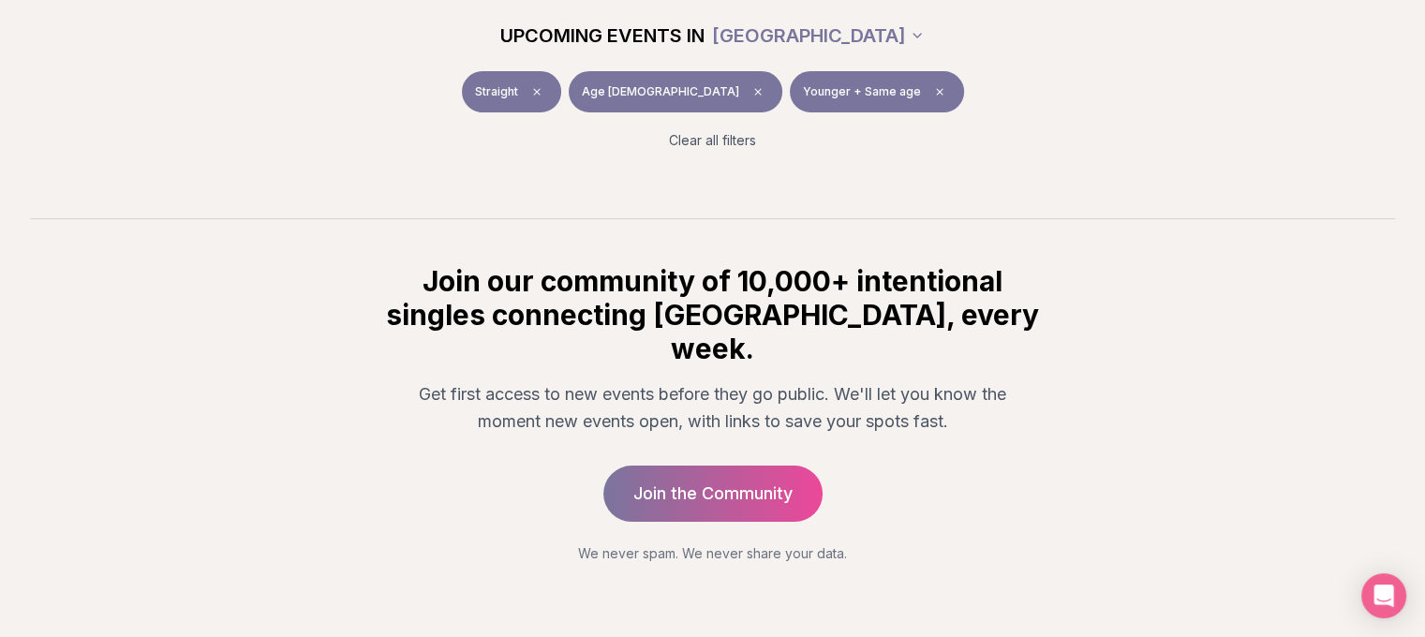
click at [1023, 123] on div "Clear all filters" at bounding box center [712, 140] width 1049 height 41
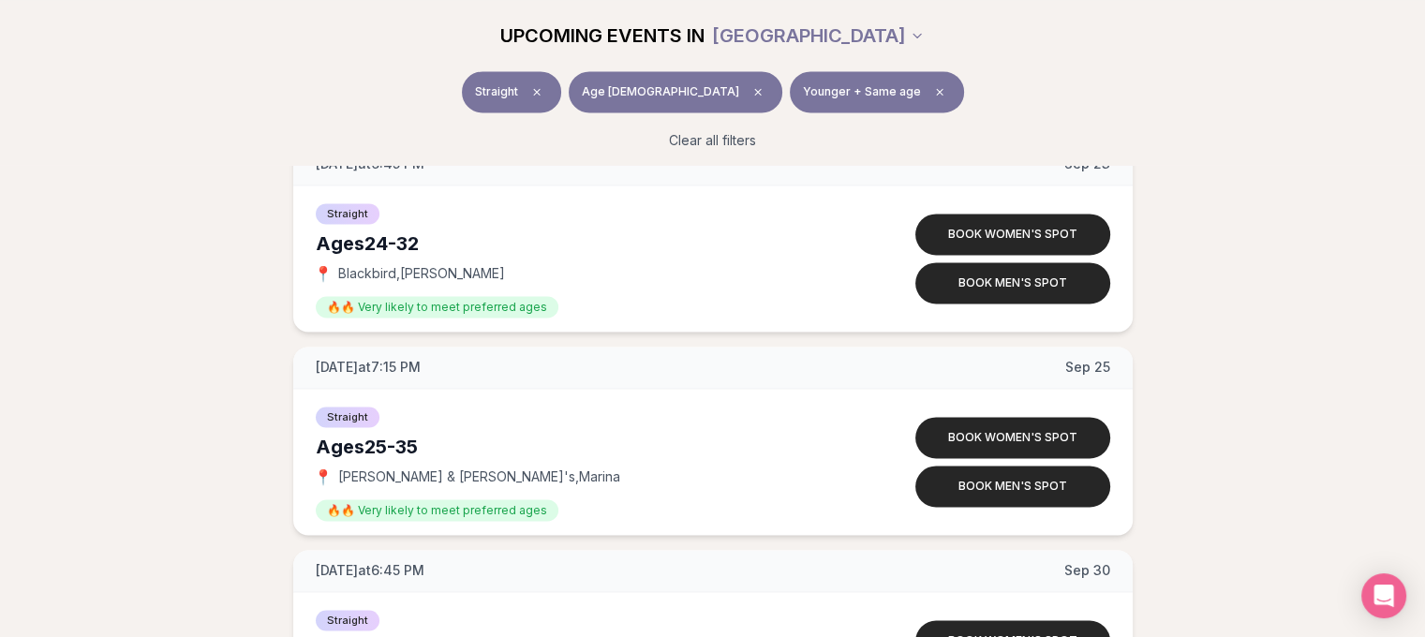
scroll to position [2627, 0]
